Goal: Task Accomplishment & Management: Use online tool/utility

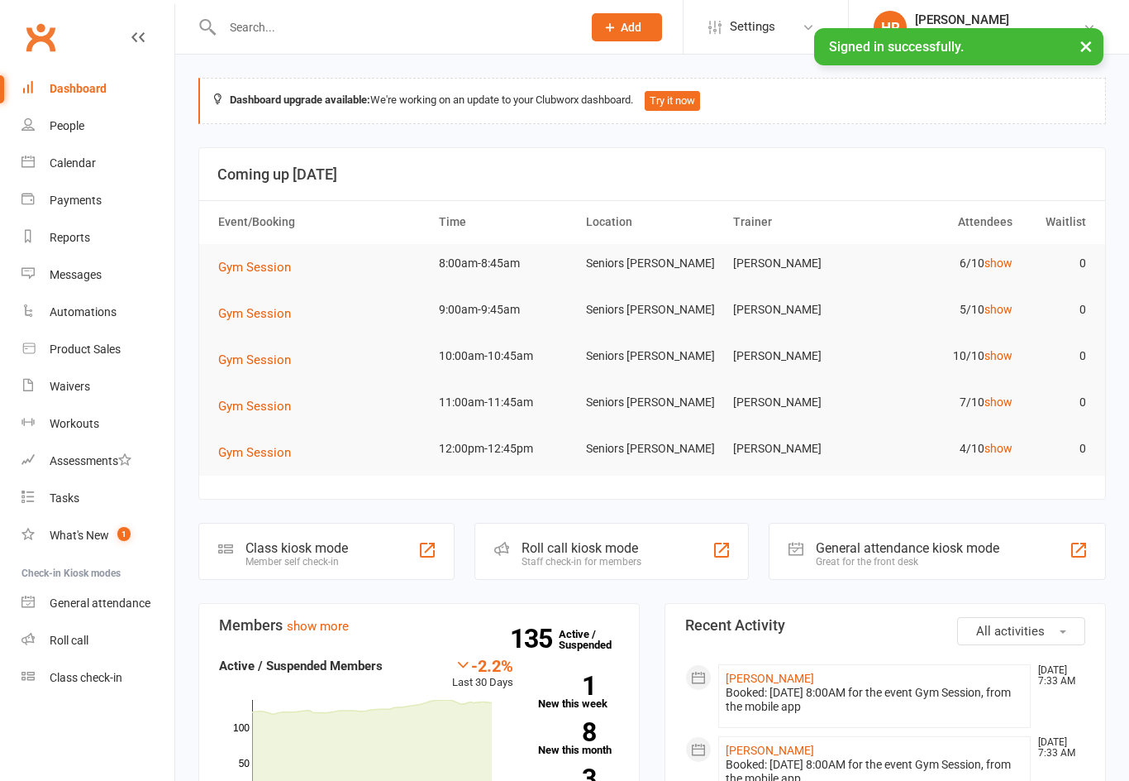
click at [1010, 256] on link "show" at bounding box center [999, 262] width 28 height 13
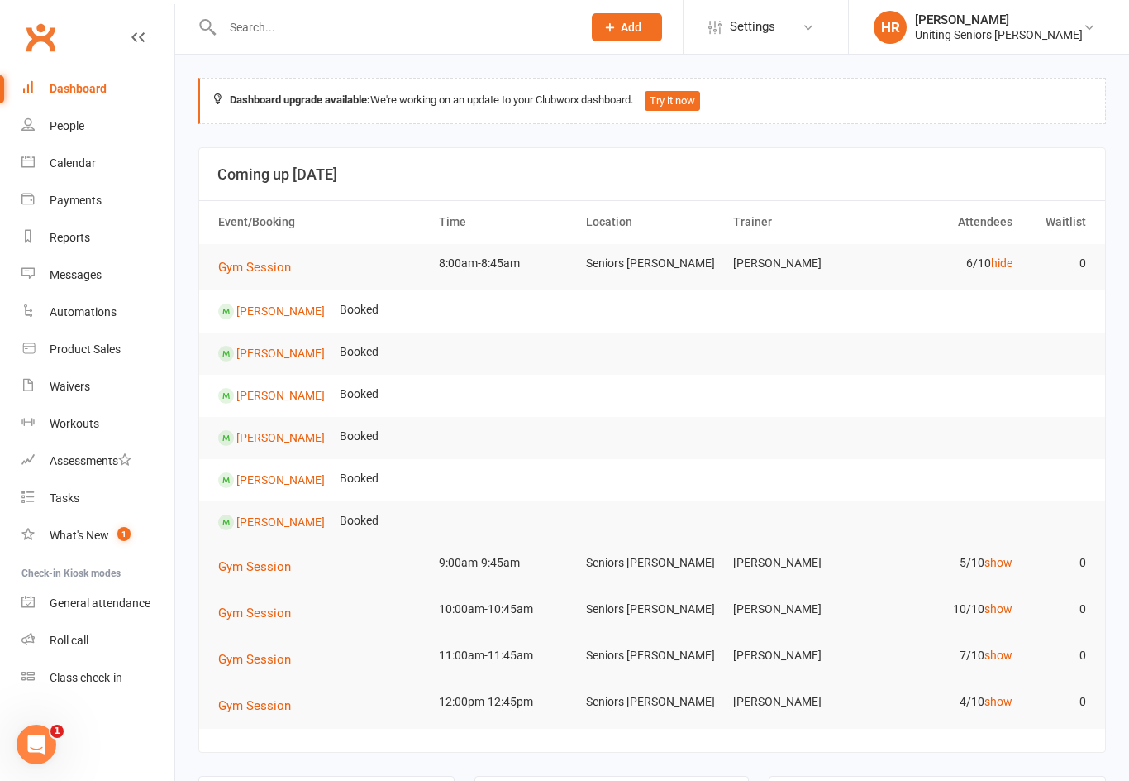
click at [1004, 260] on link "hide" at bounding box center [1001, 262] width 21 height 13
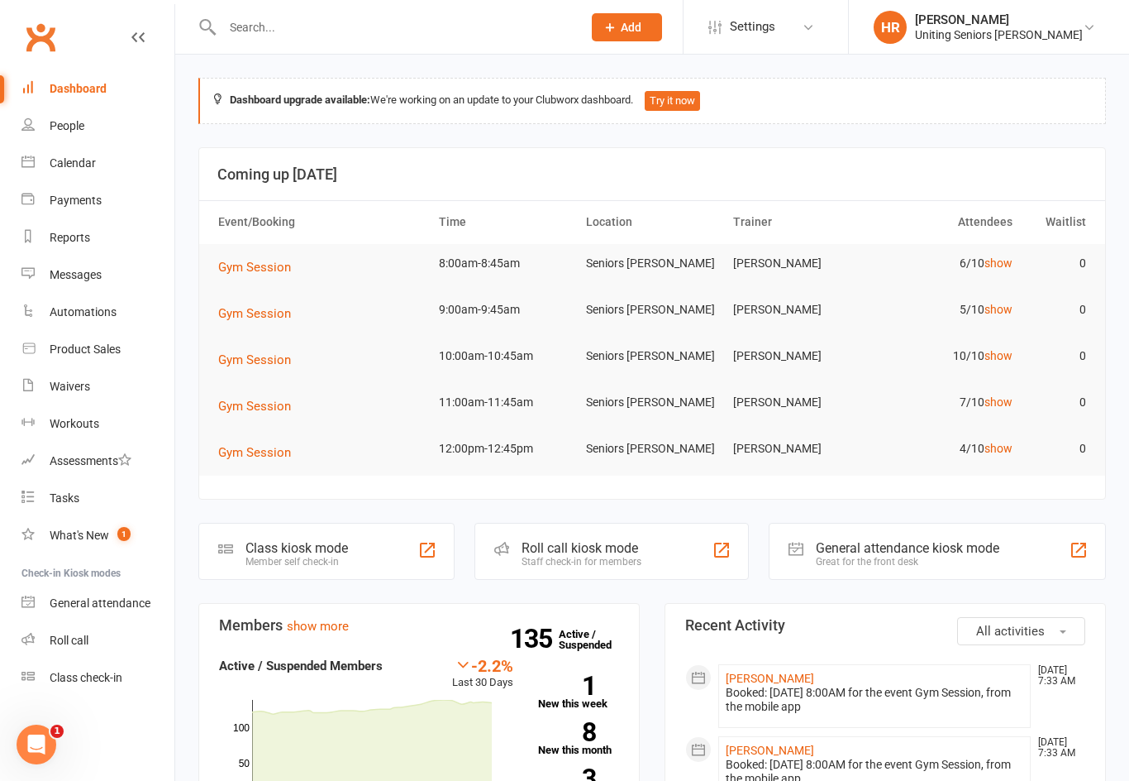
click at [995, 303] on link "show" at bounding box center [999, 309] width 28 height 13
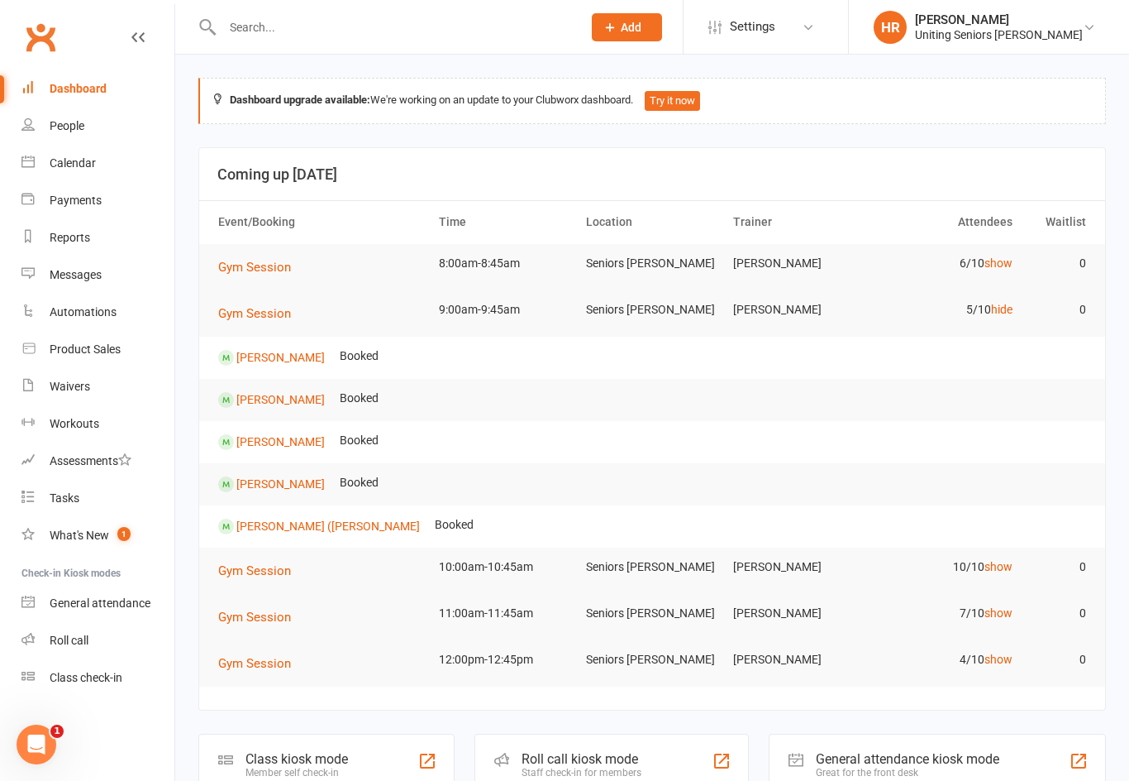
click at [1002, 313] on link "hide" at bounding box center [1001, 309] width 21 height 13
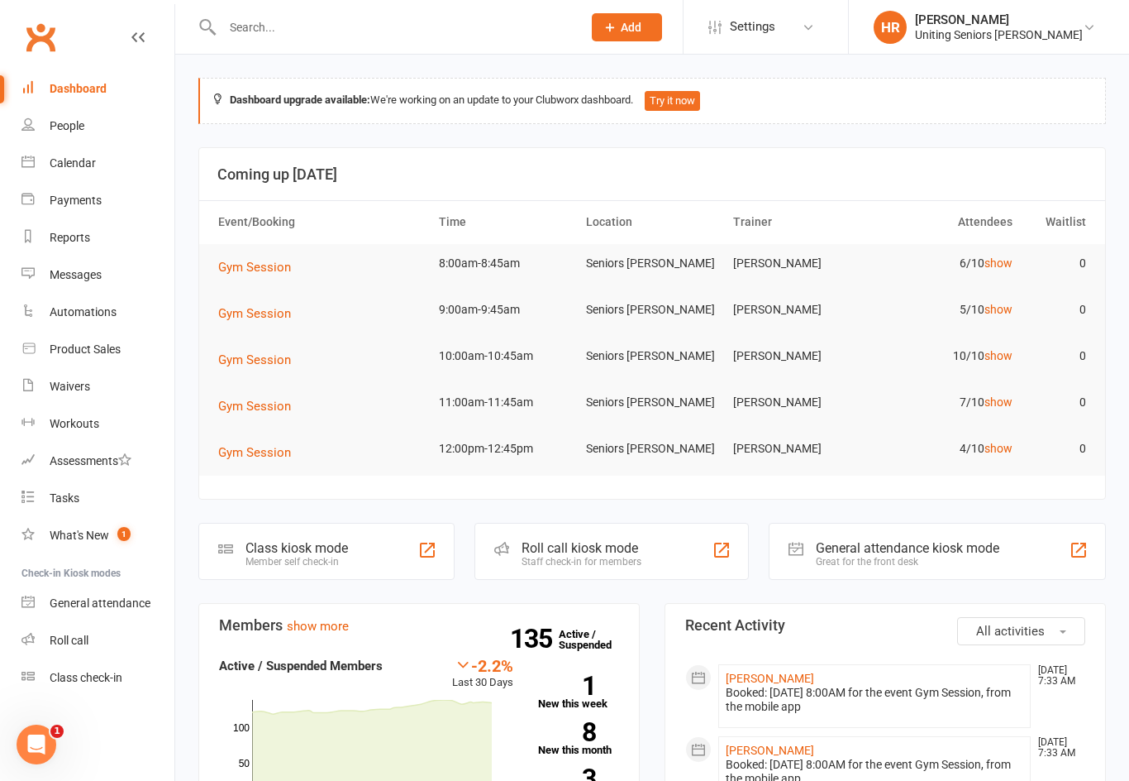
click at [989, 268] on link "show" at bounding box center [999, 262] width 28 height 13
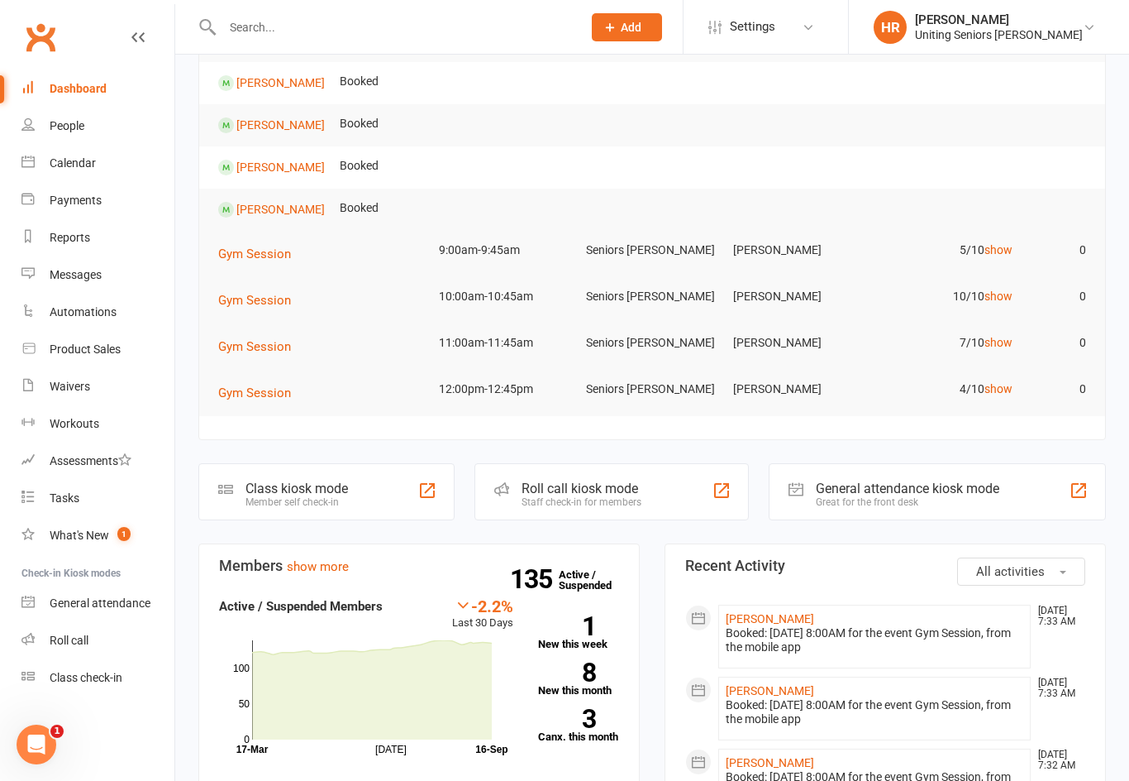
scroll to position [315, 0]
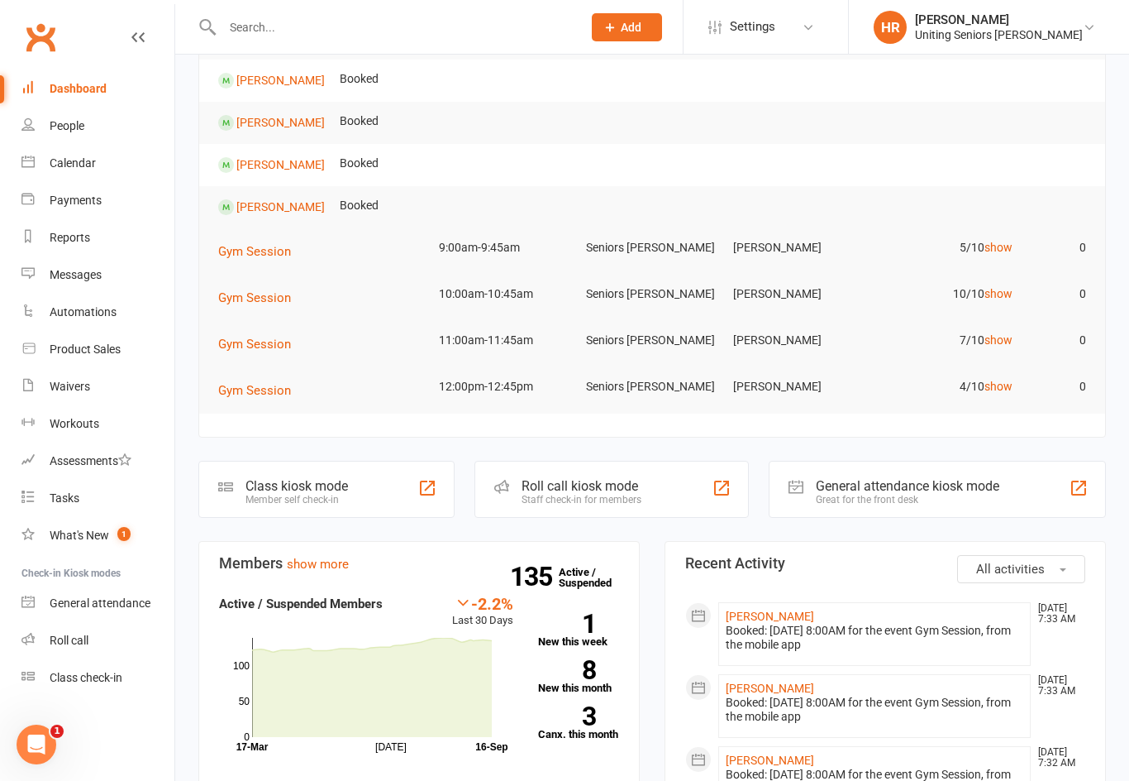
click at [539, 494] on div "Staff check-in for members" at bounding box center [582, 500] width 120 height 12
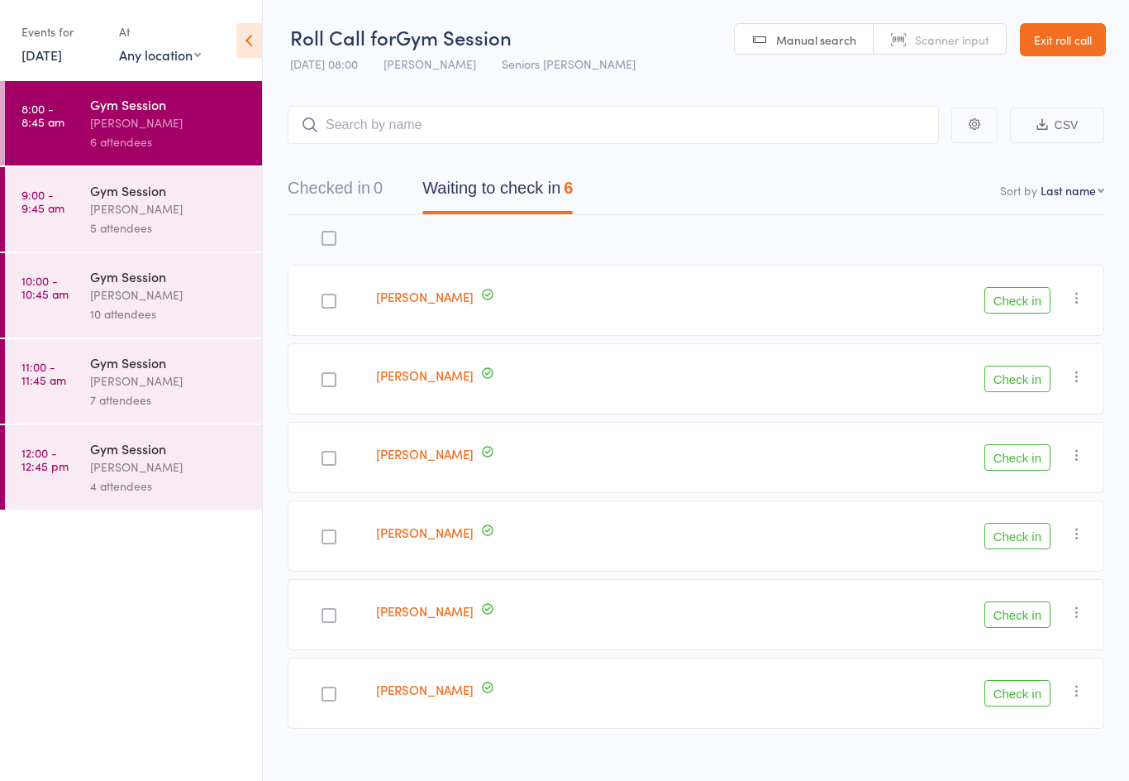
click at [1016, 531] on button "Check in" at bounding box center [1018, 536] width 66 height 26
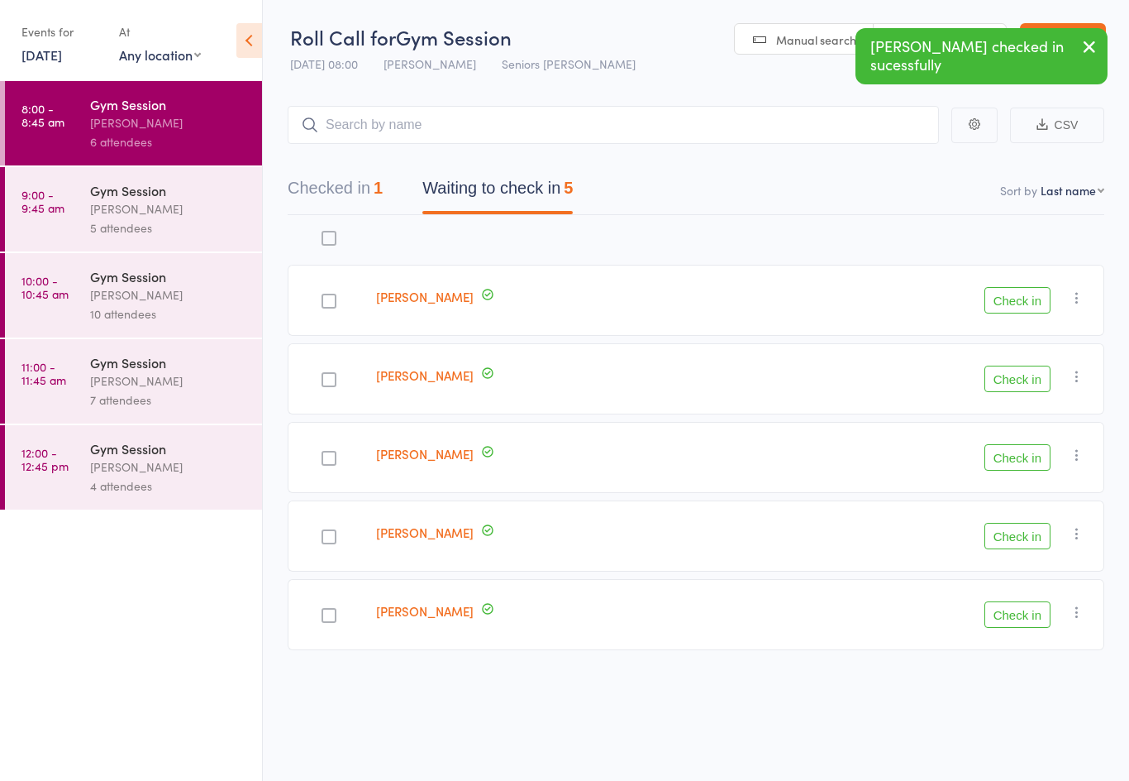
click at [1006, 628] on button "Check in" at bounding box center [1018, 614] width 66 height 26
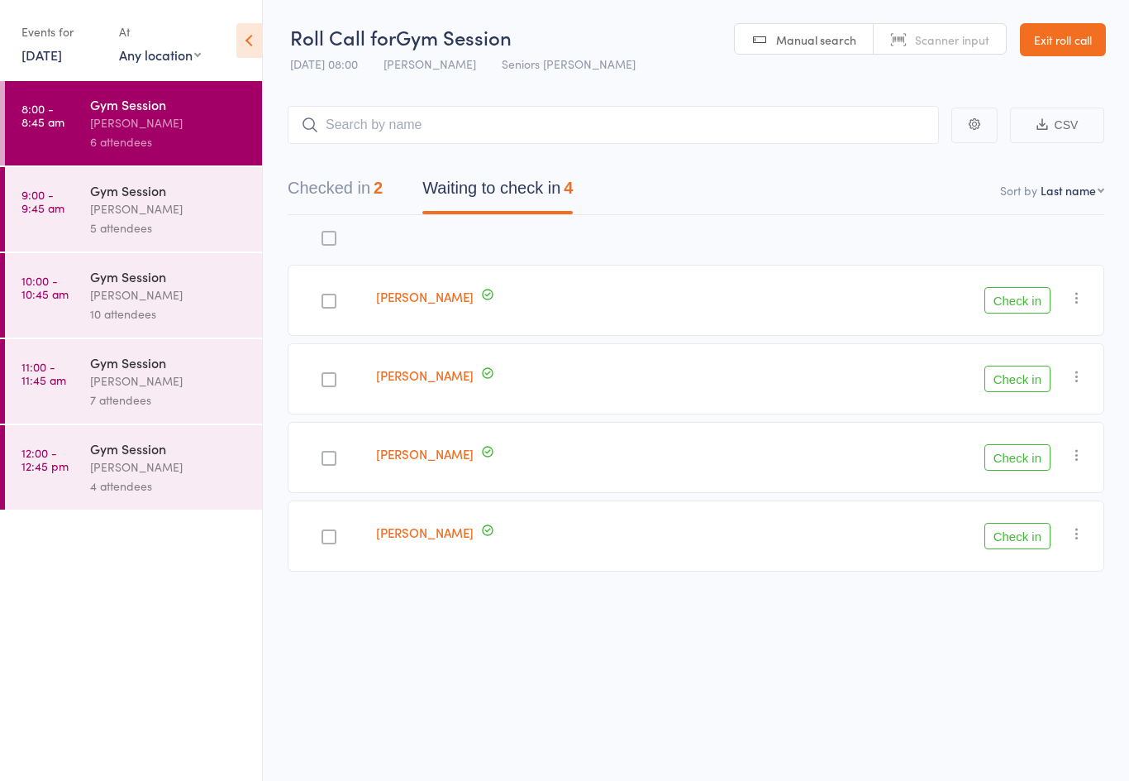
click at [1007, 463] on button "Check in" at bounding box center [1018, 457] width 66 height 26
click at [335, 378] on div at bounding box center [329, 379] width 15 height 15
click at [325, 375] on input "checkbox" at bounding box center [325, 375] width 0 height 0
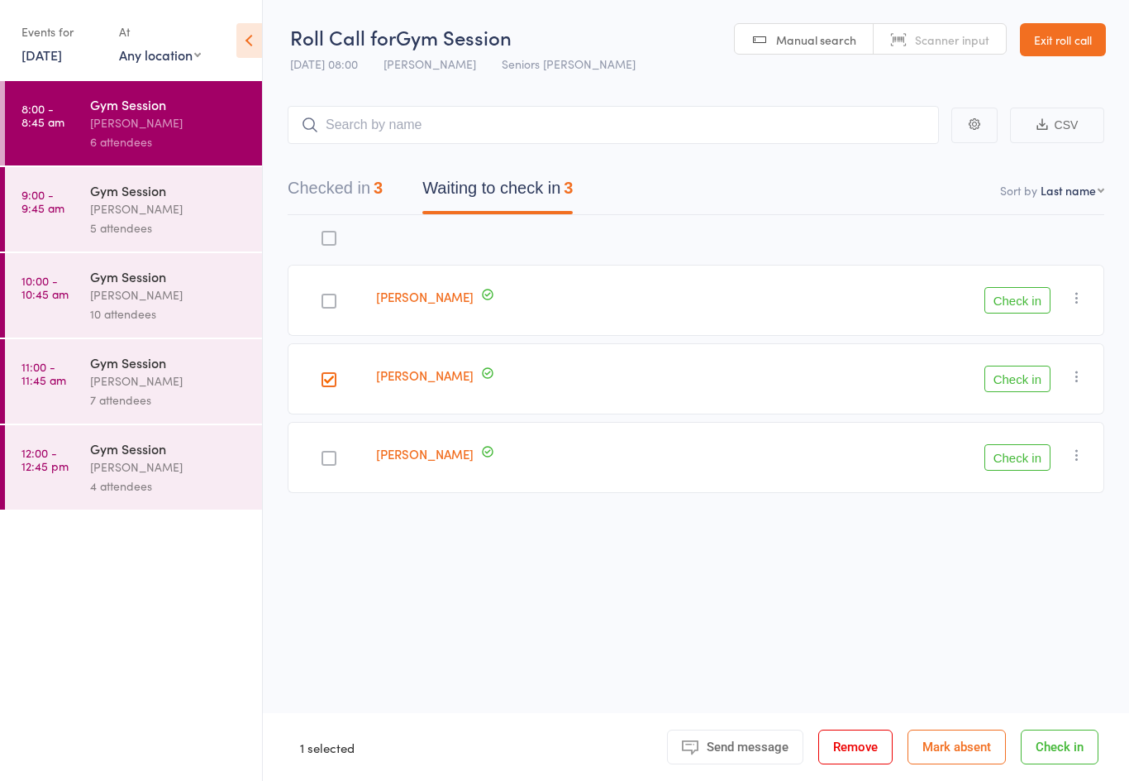
click at [1042, 382] on button "Check in" at bounding box center [1018, 378] width 66 height 26
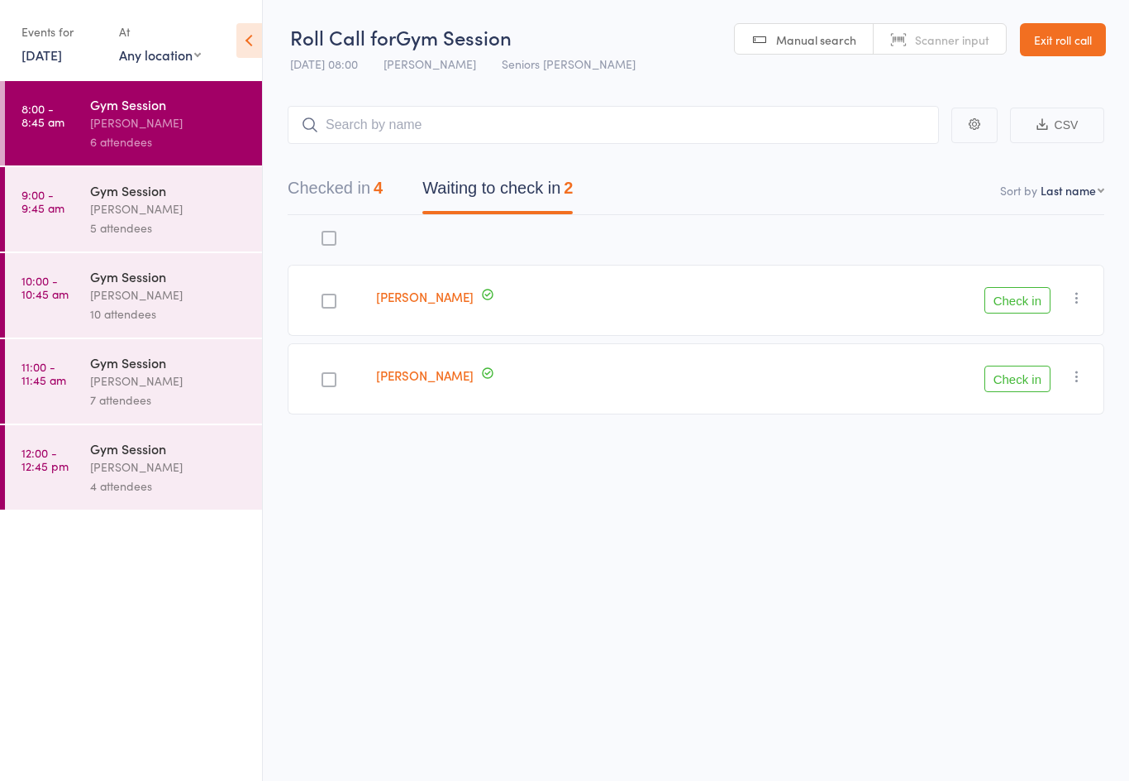
click at [347, 298] on div at bounding box center [329, 300] width 82 height 71
click at [336, 304] on div at bounding box center [329, 301] width 15 height 15
click at [325, 296] on input "checkbox" at bounding box center [325, 296] width 0 height 0
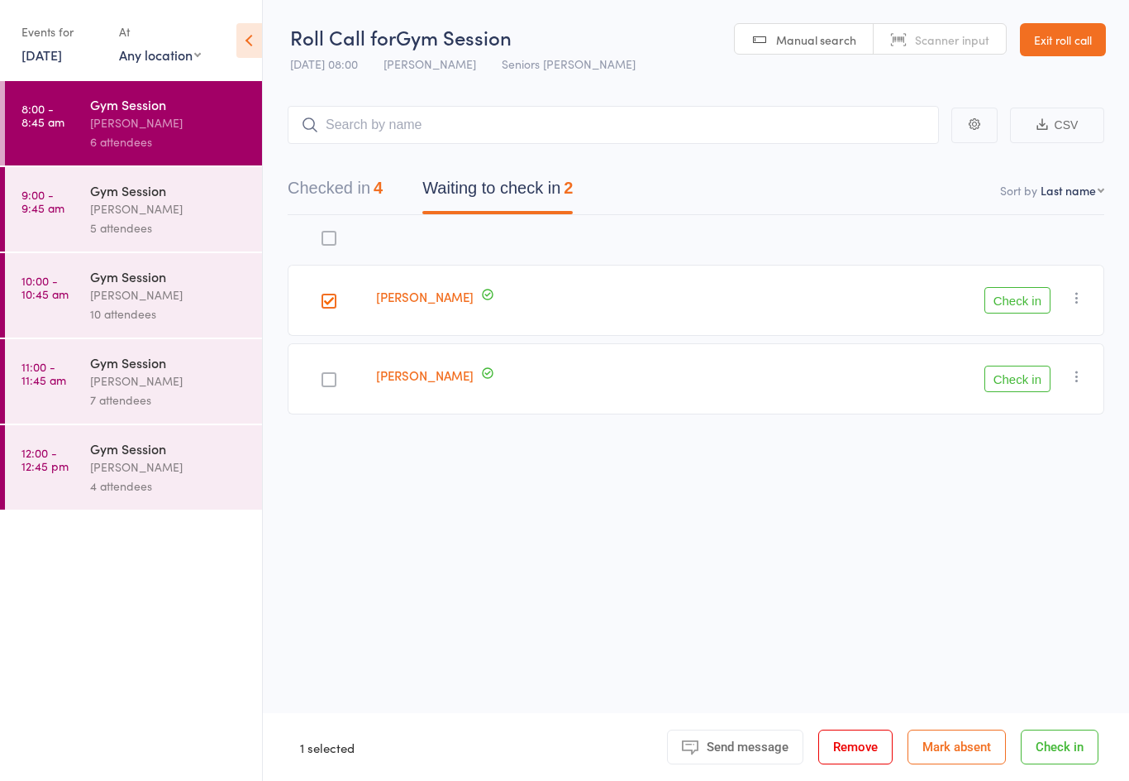
click at [1035, 307] on button "Check in" at bounding box center [1018, 300] width 66 height 26
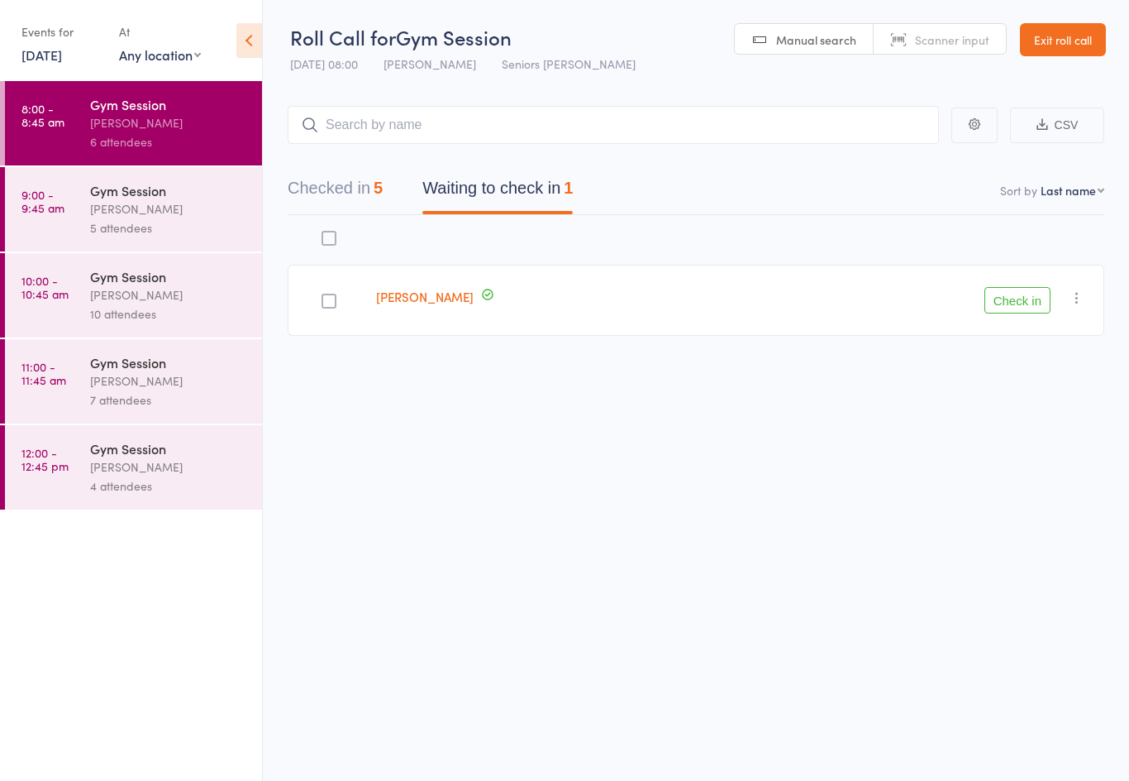
click at [1027, 302] on button "Check in" at bounding box center [1018, 300] width 66 height 26
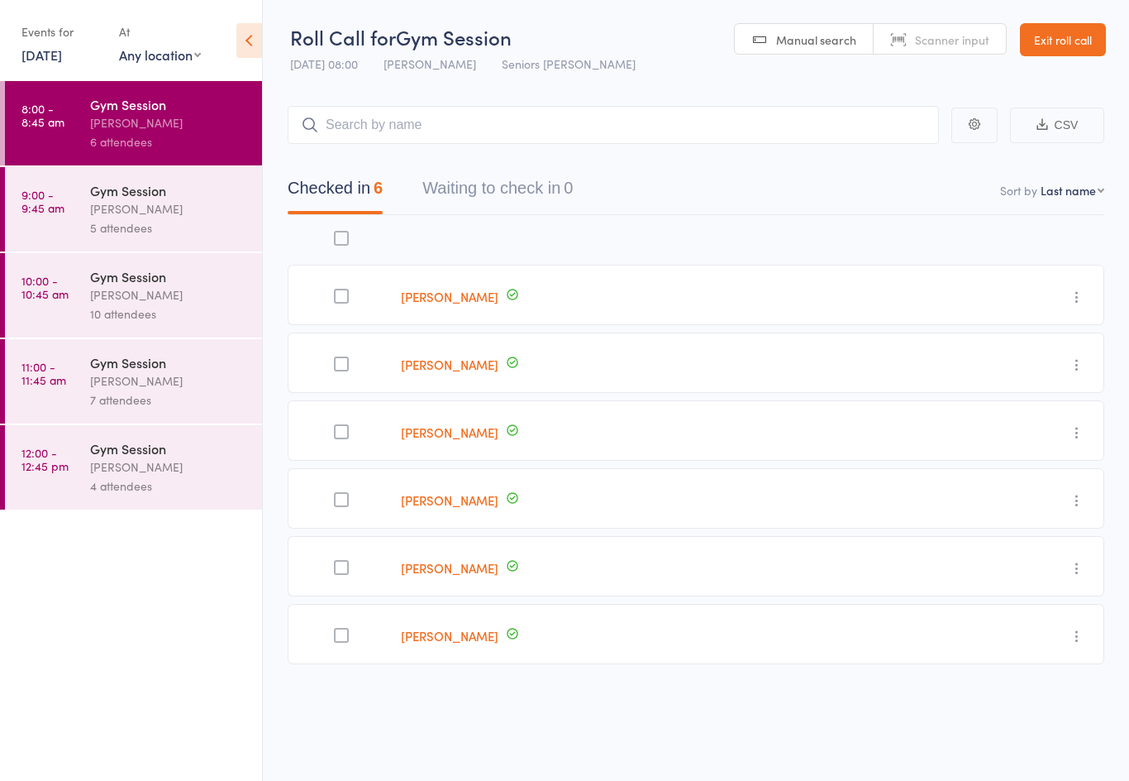
click at [148, 199] on div "Gym Session" at bounding box center [169, 190] width 158 height 18
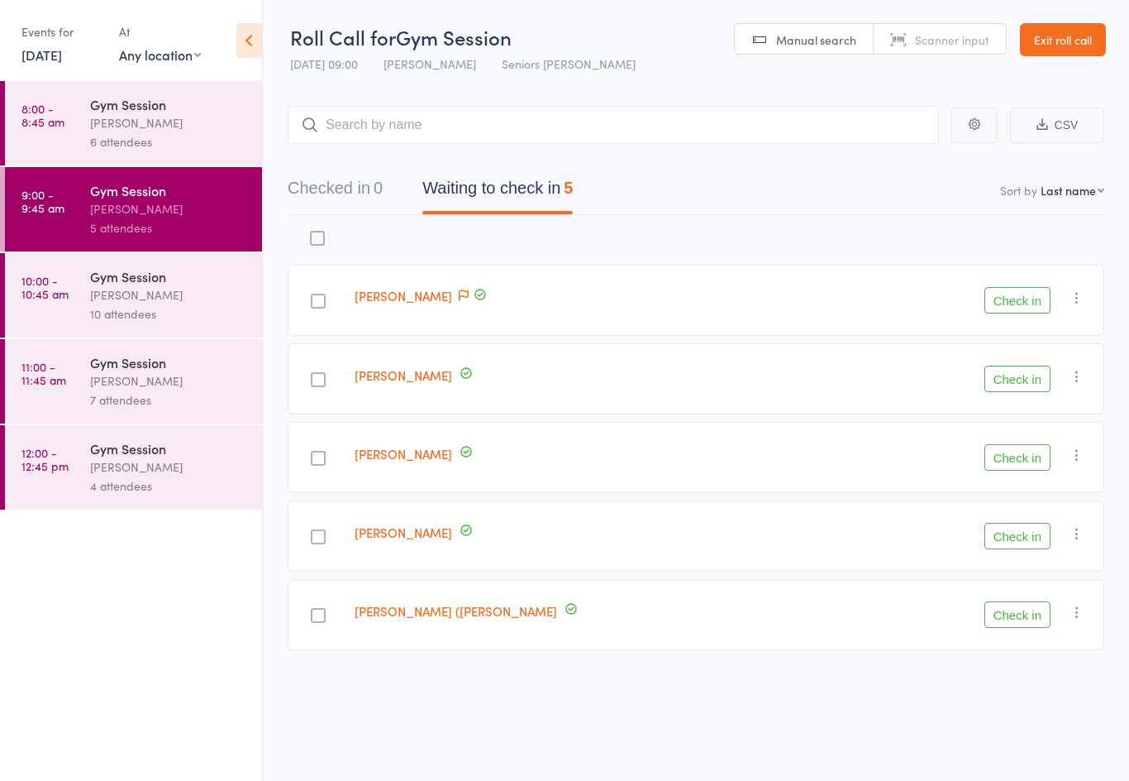
click at [1015, 300] on button "Check in" at bounding box center [1018, 300] width 66 height 26
